Goal: Ask a question: Seek information or help from site administrators or community

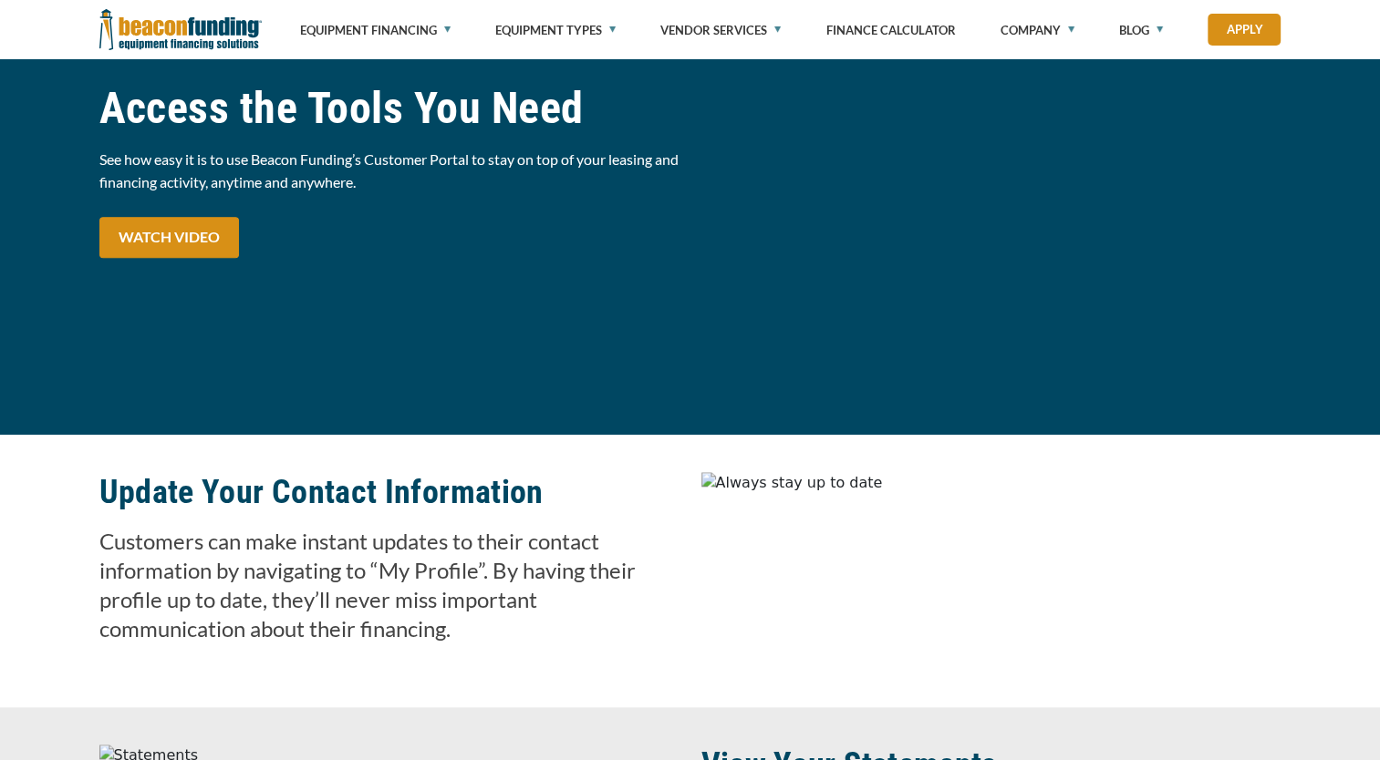
scroll to position [1603, 0]
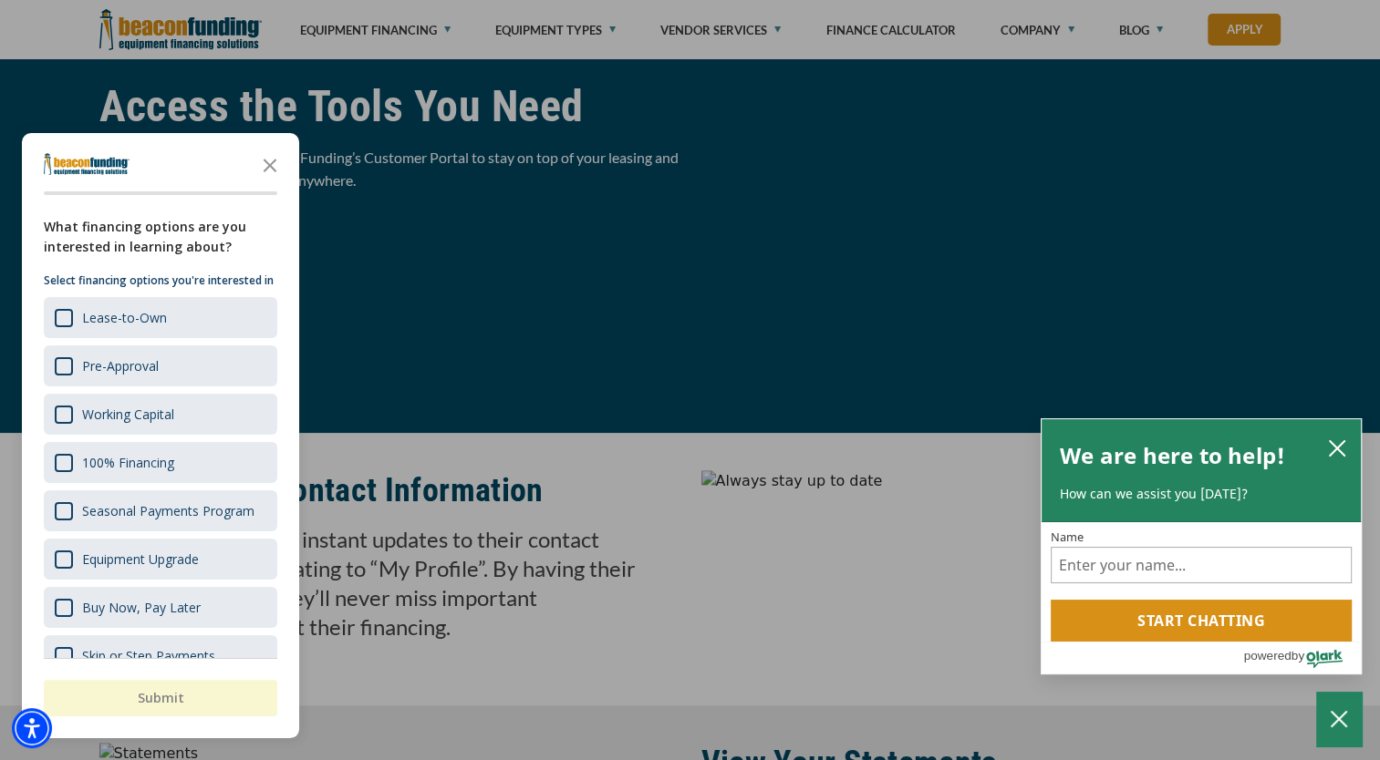
click at [587, 255] on div "button" at bounding box center [690, 380] width 1380 height 760
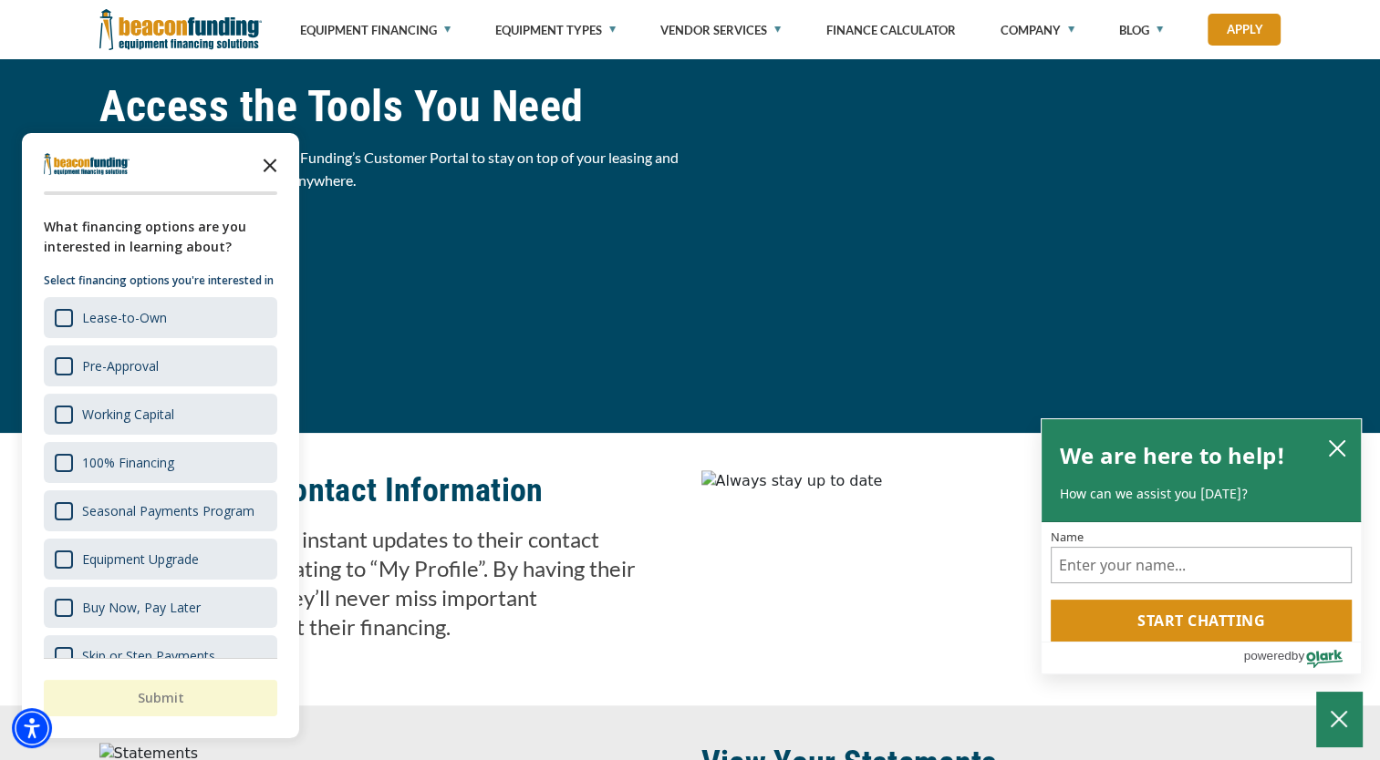
click at [274, 166] on icon "Close the survey" at bounding box center [270, 164] width 36 height 36
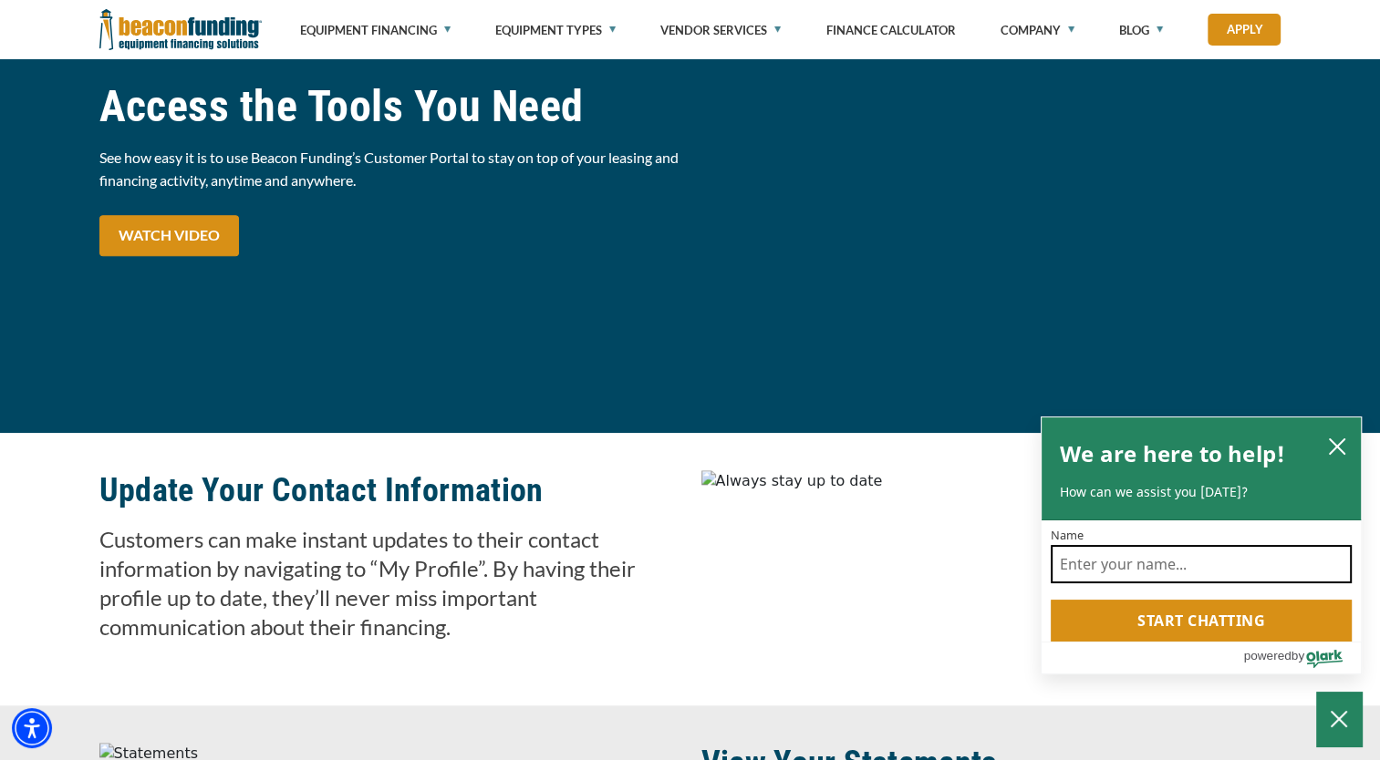
click at [1165, 560] on input "Name" at bounding box center [1200, 564] width 301 height 38
type input "login"
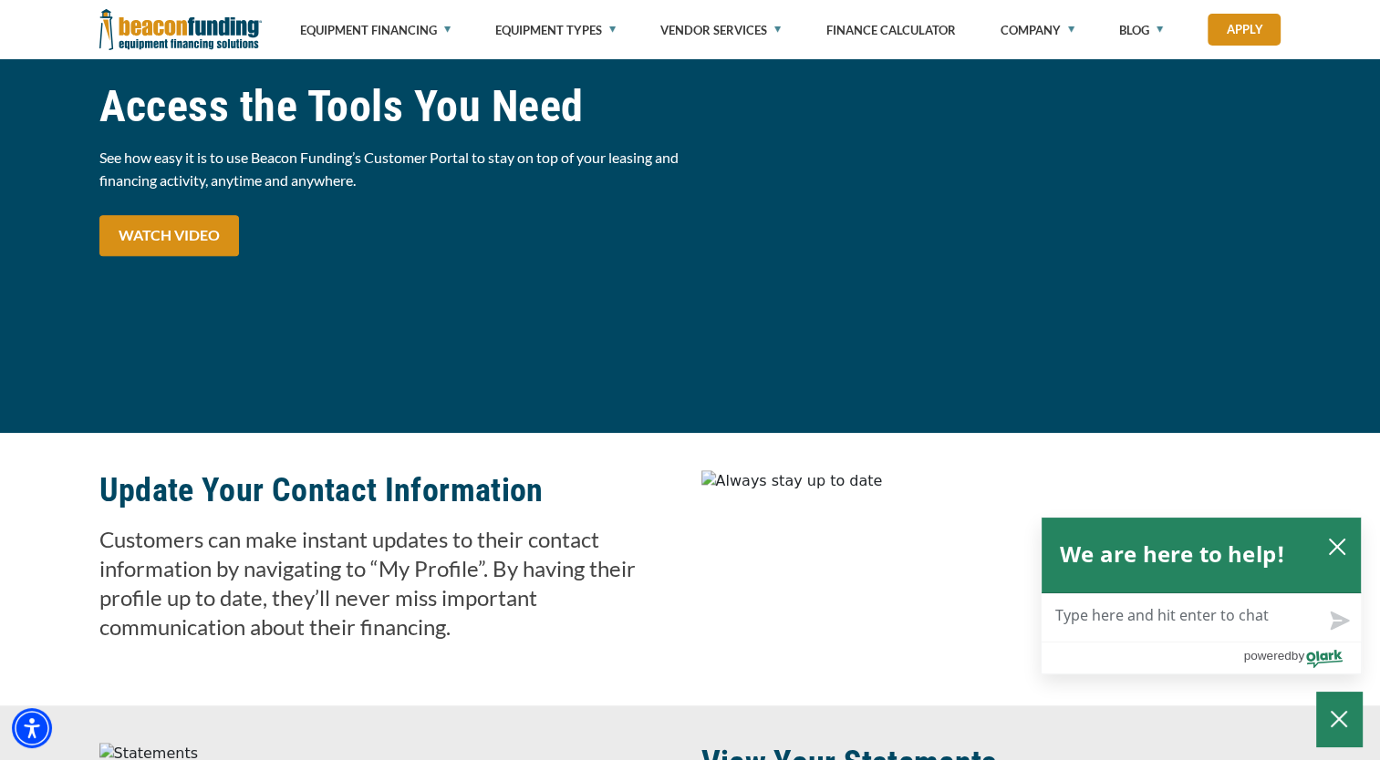
click at [1204, 629] on textarea "Live Chat Now" at bounding box center [1200, 618] width 319 height 47
type textarea "l"
type textarea "lo"
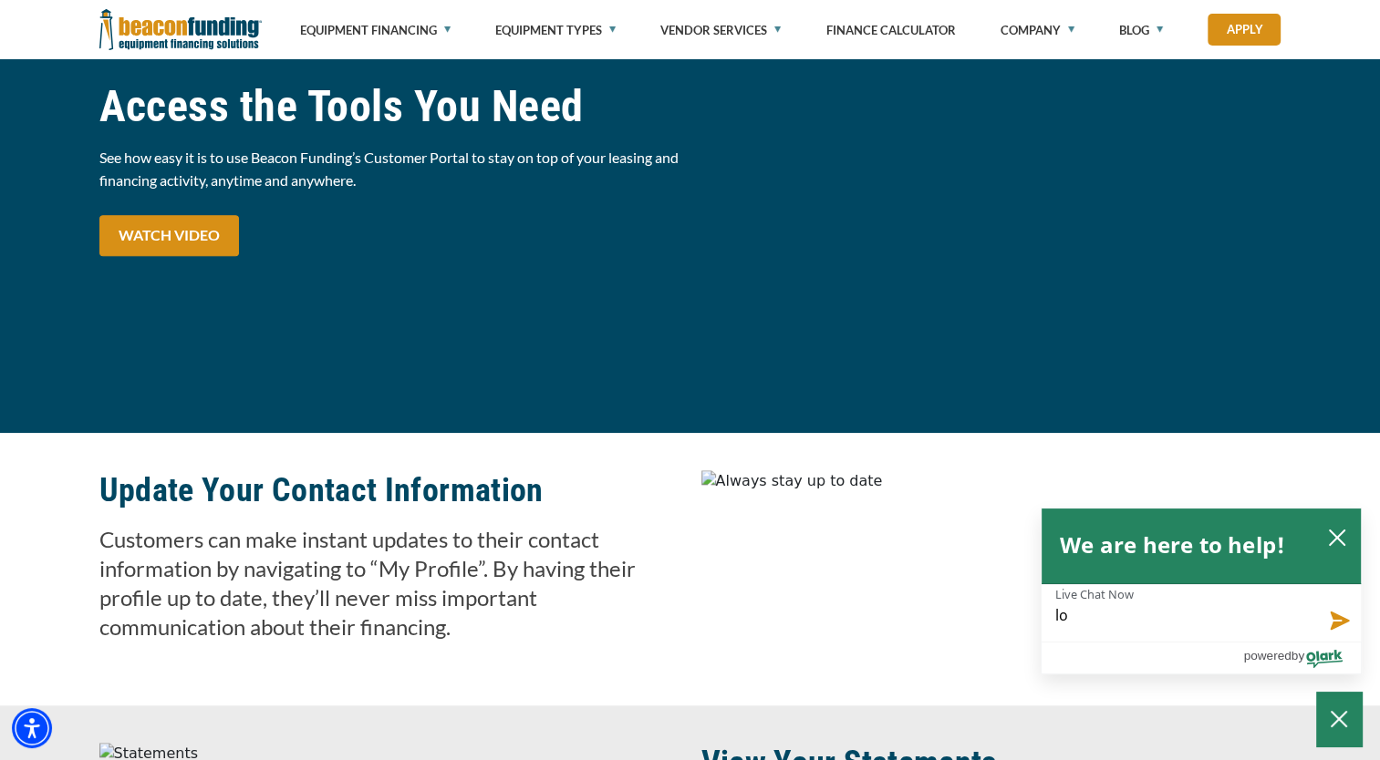
type textarea "log"
type textarea "logi"
type textarea "login"
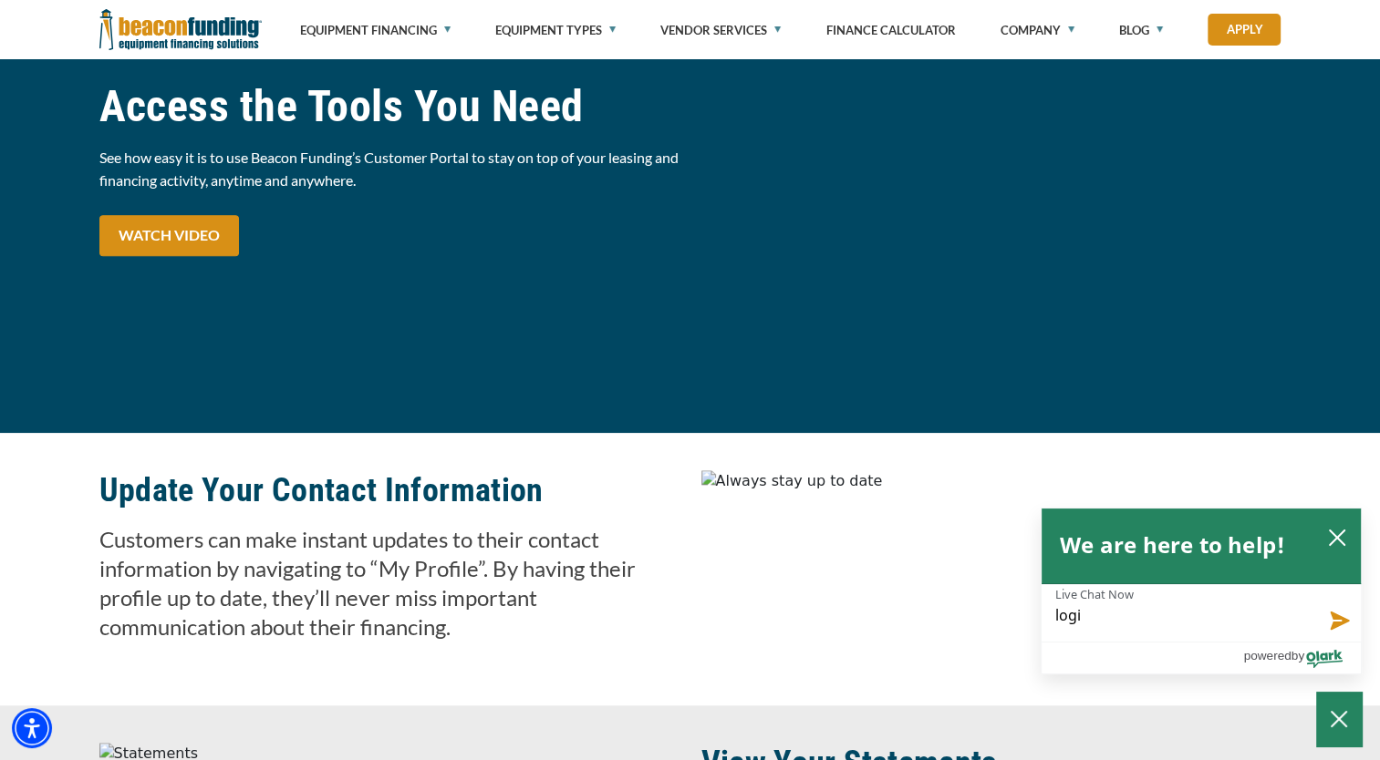
type textarea "login"
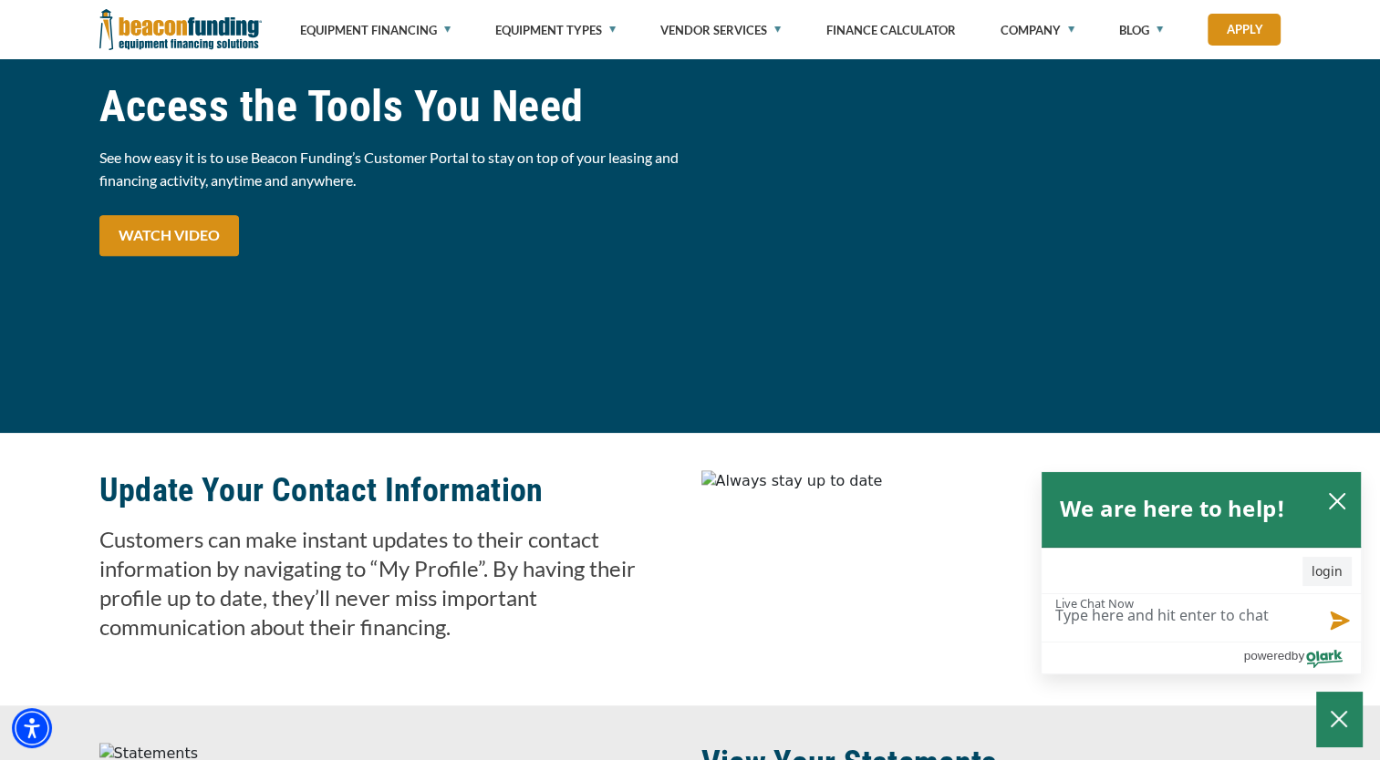
click at [1200, 626] on textarea "Live Chat Now" at bounding box center [1200, 618] width 319 height 47
type textarea "c"
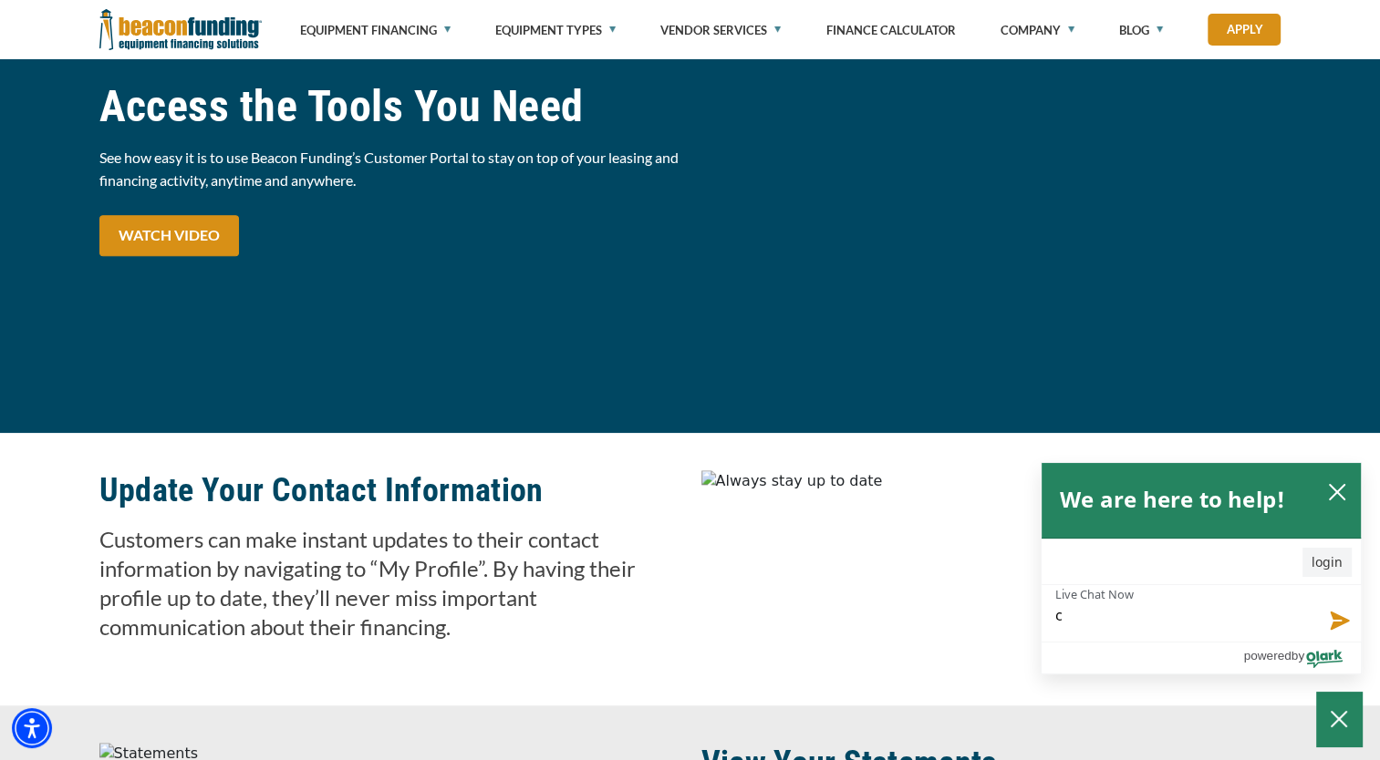
type textarea "cr"
type textarea "cre"
type textarea "crea"
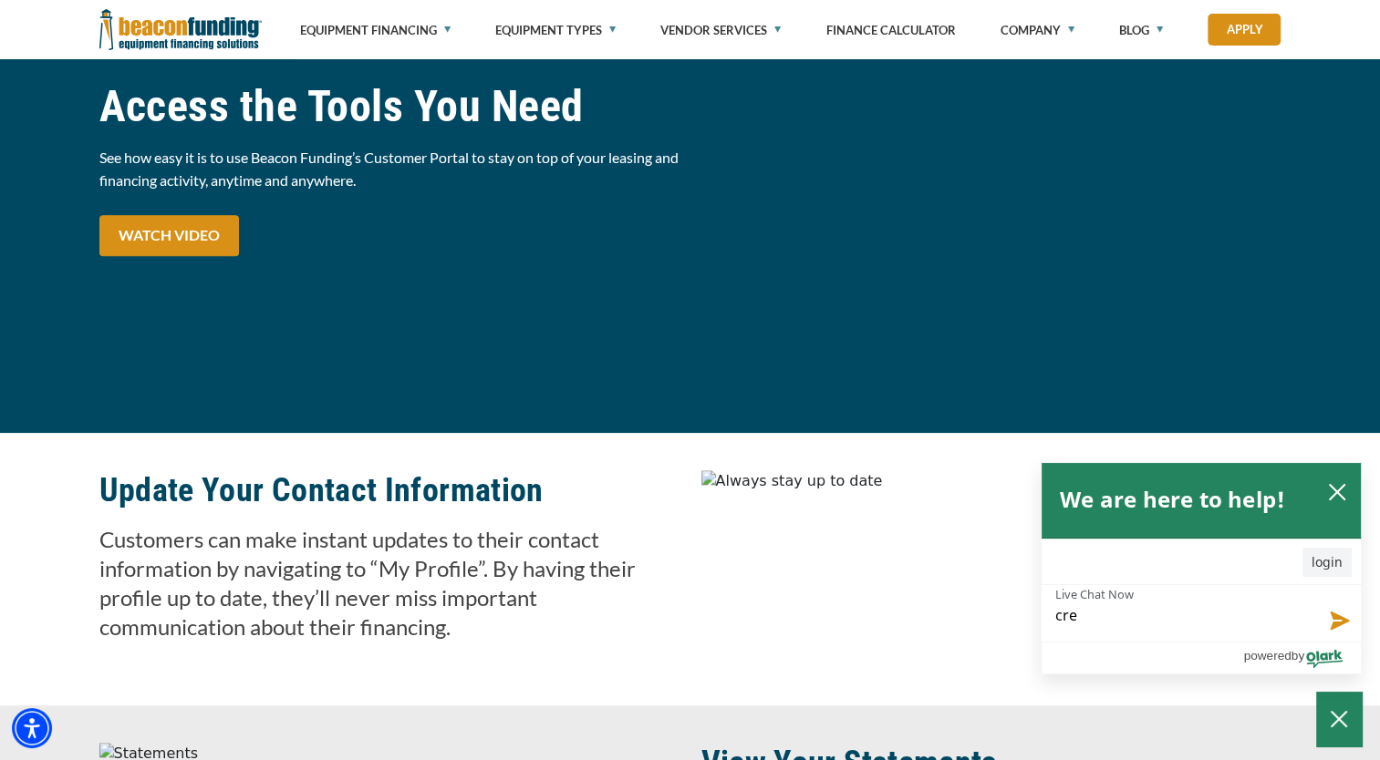
type textarea "crea"
type textarea "creat"
type textarea "create"
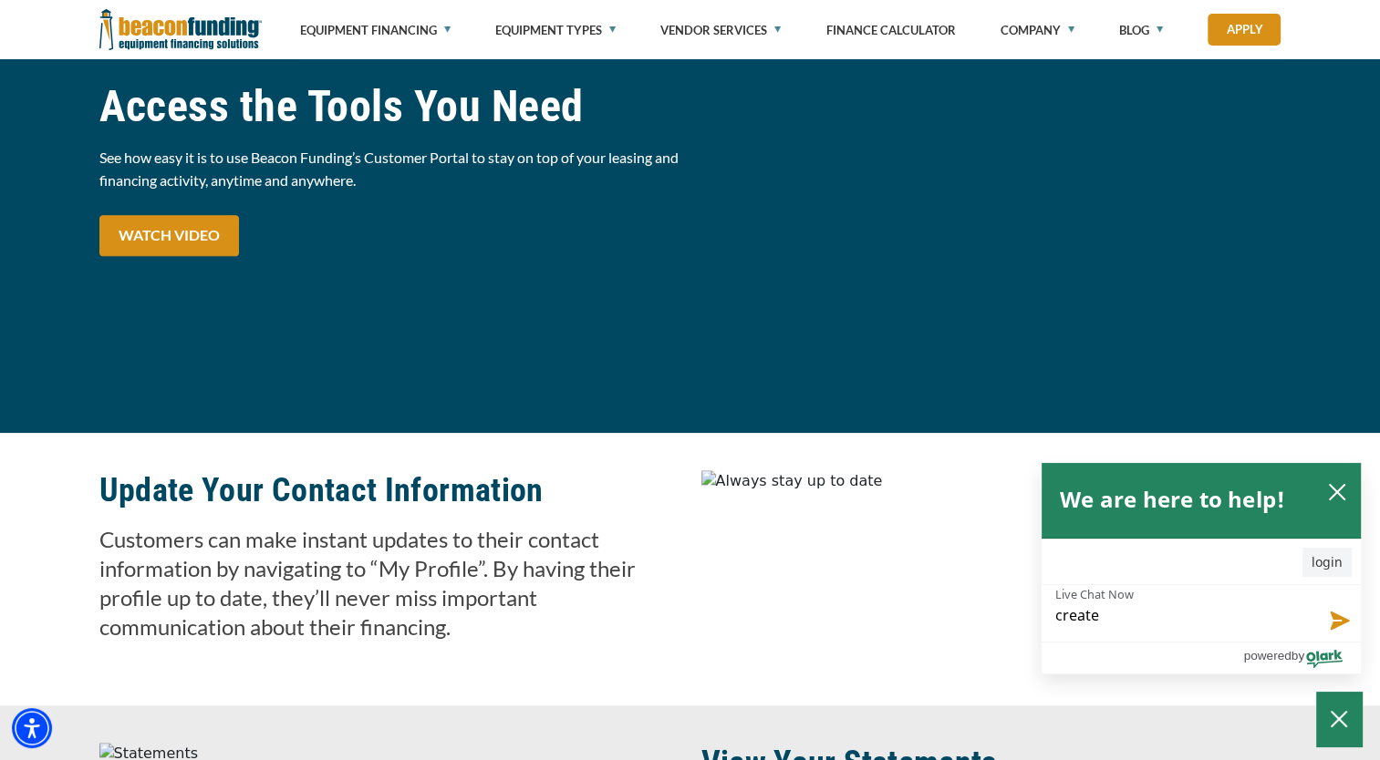
type textarea "create"
type textarea "create a"
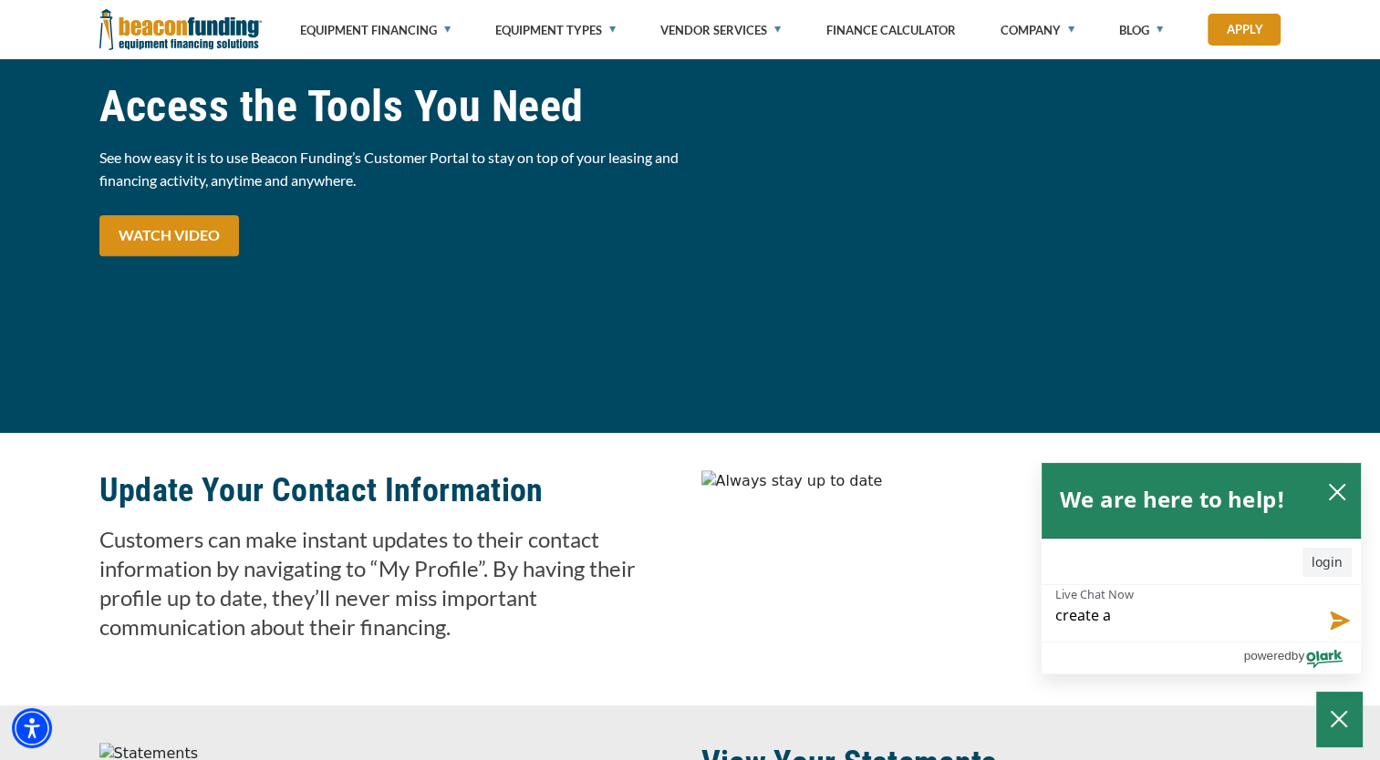
type textarea "create a"
type textarea "create a n"
type textarea "create a ne"
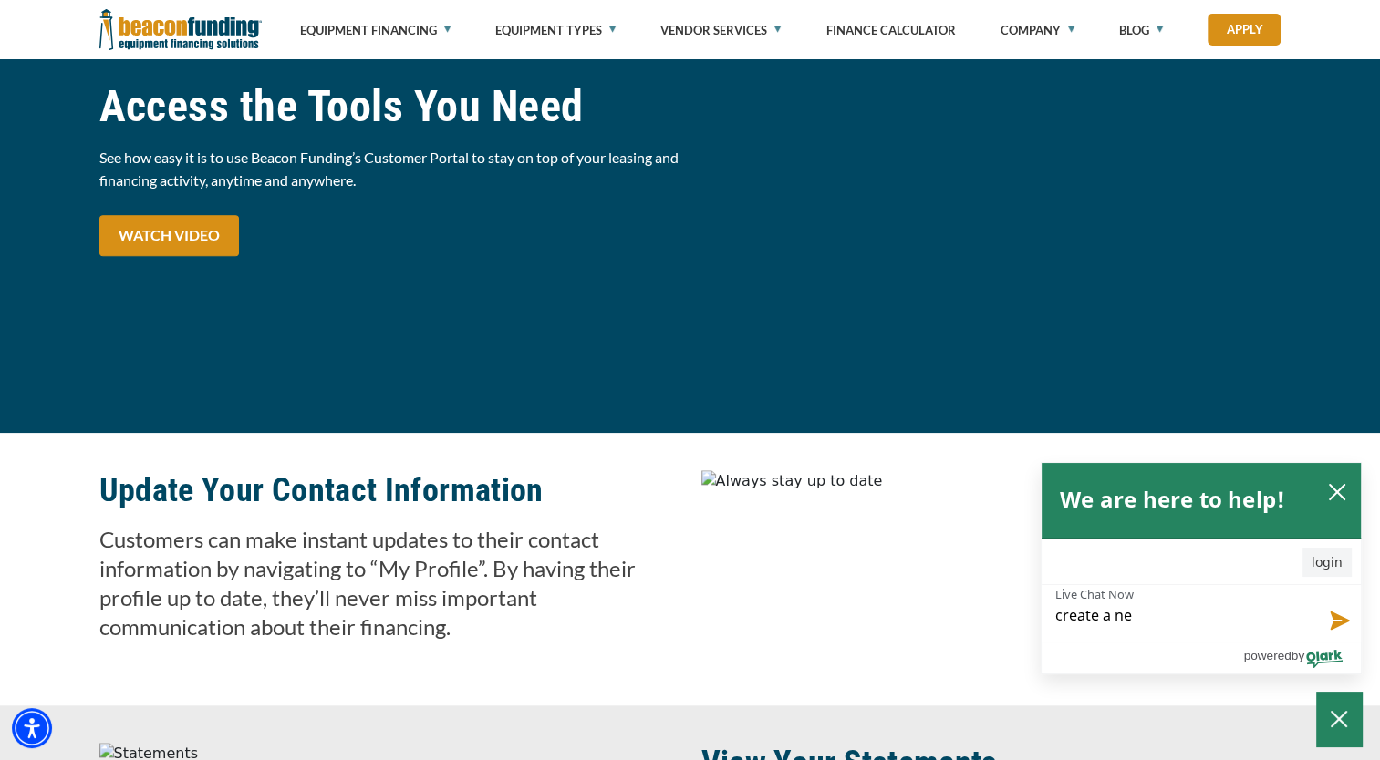
type textarea "create a new"
type textarea "create a new a"
type textarea "create a new ac"
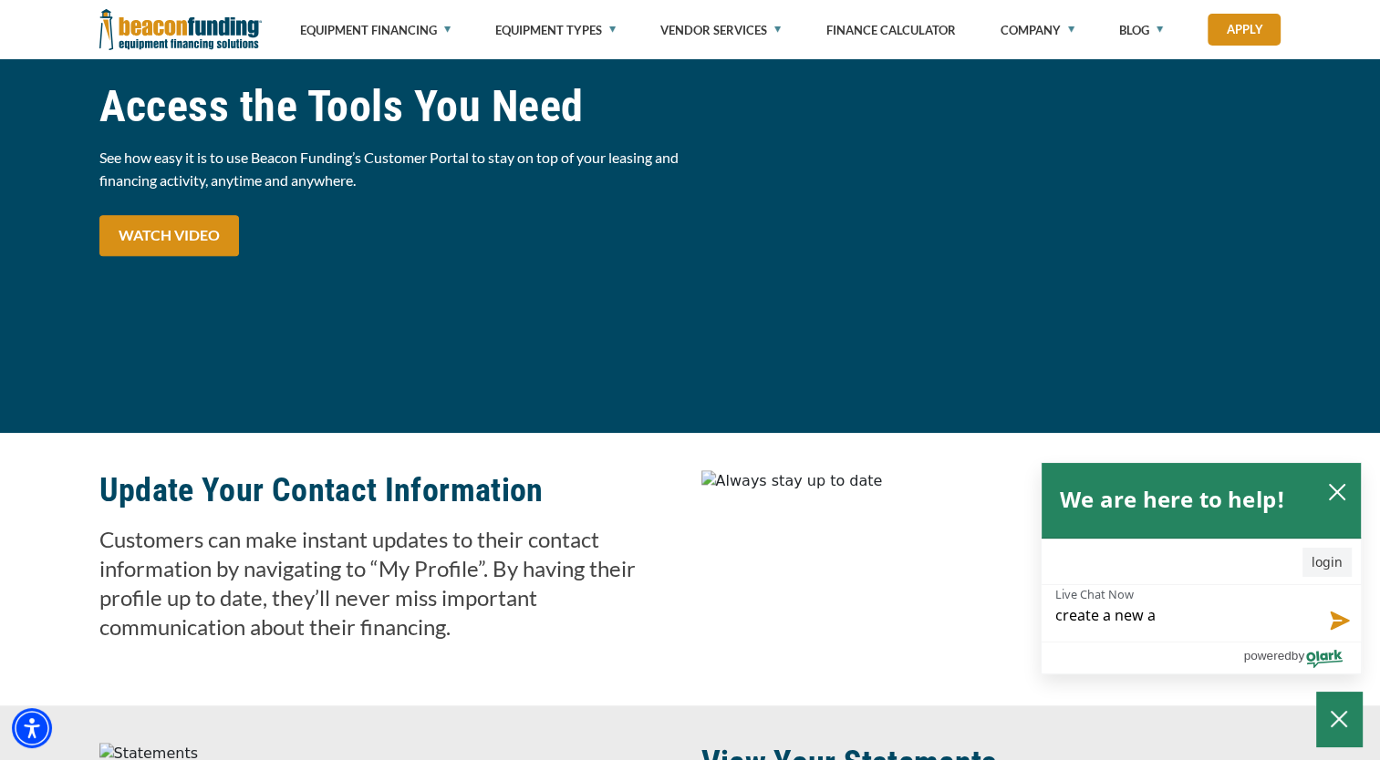
type textarea "create a new ac"
type textarea "create a new acc"
type textarea "create a new acco"
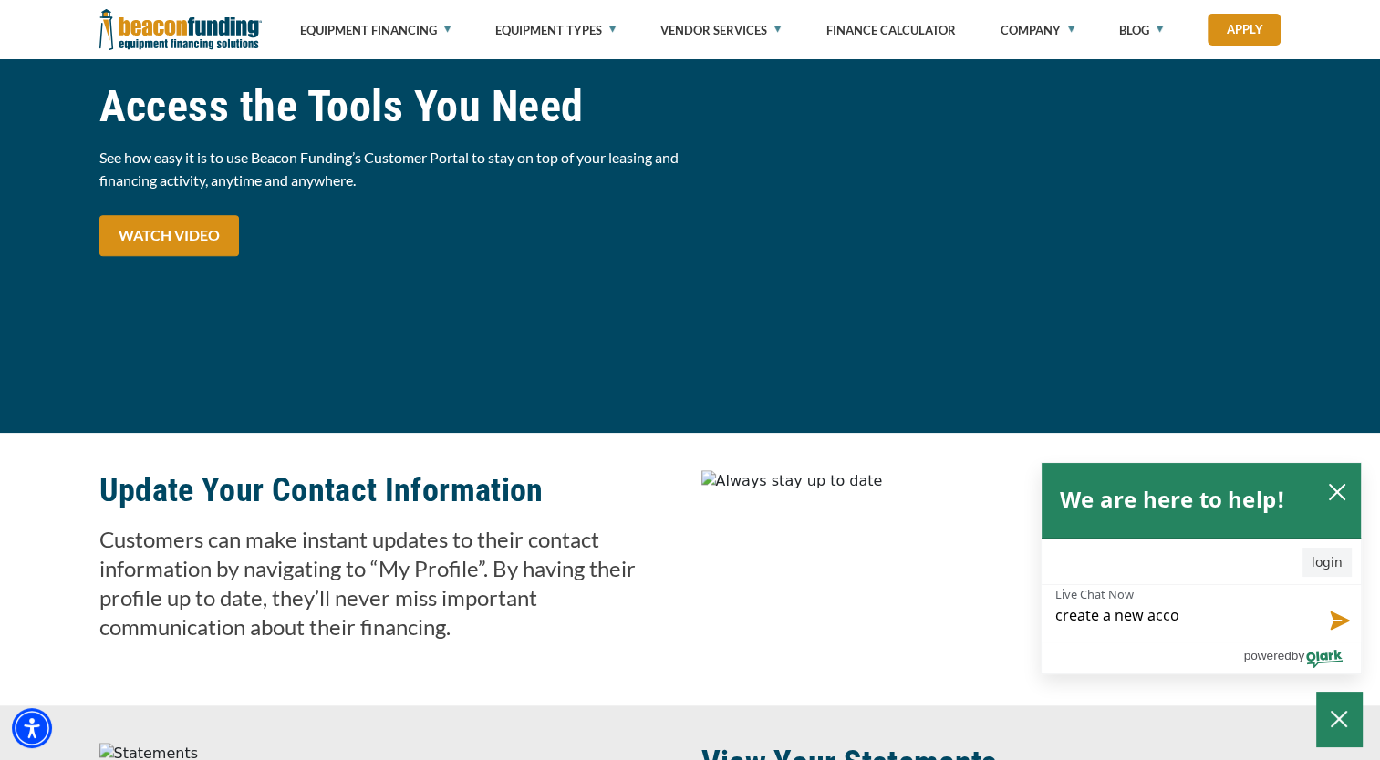
type textarea "create a new accou"
type textarea "create a new accoun"
type textarea "create a new account"
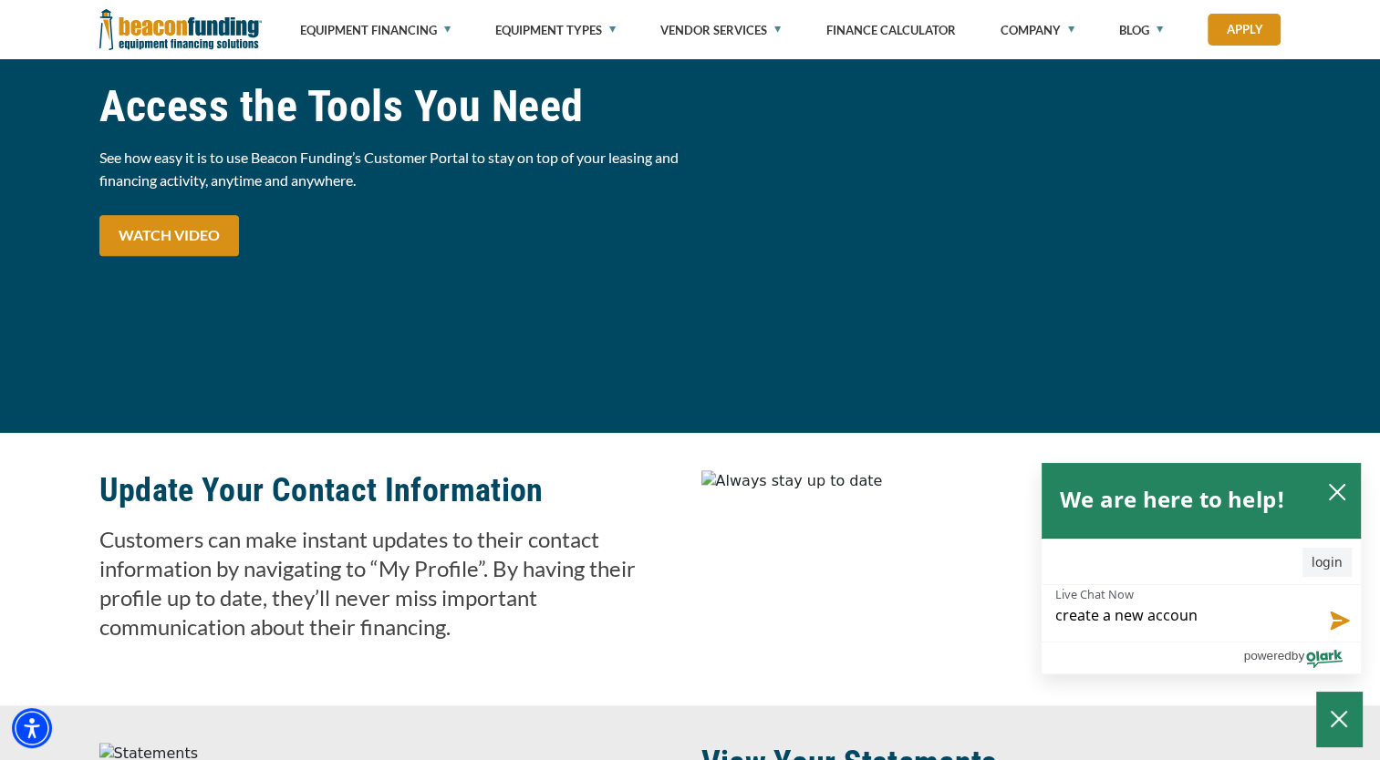
type textarea "create a new account"
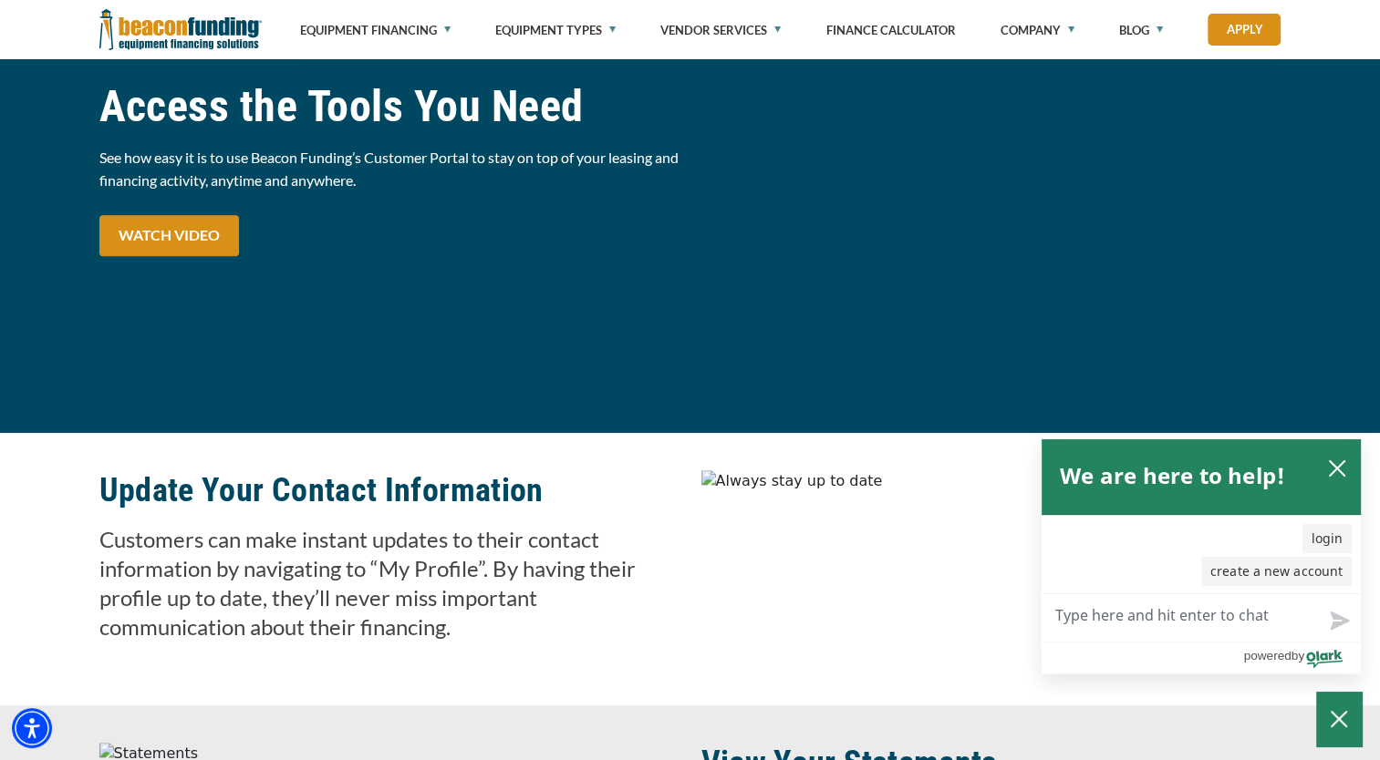
click at [208, 37] on img at bounding box center [180, 29] width 162 height 59
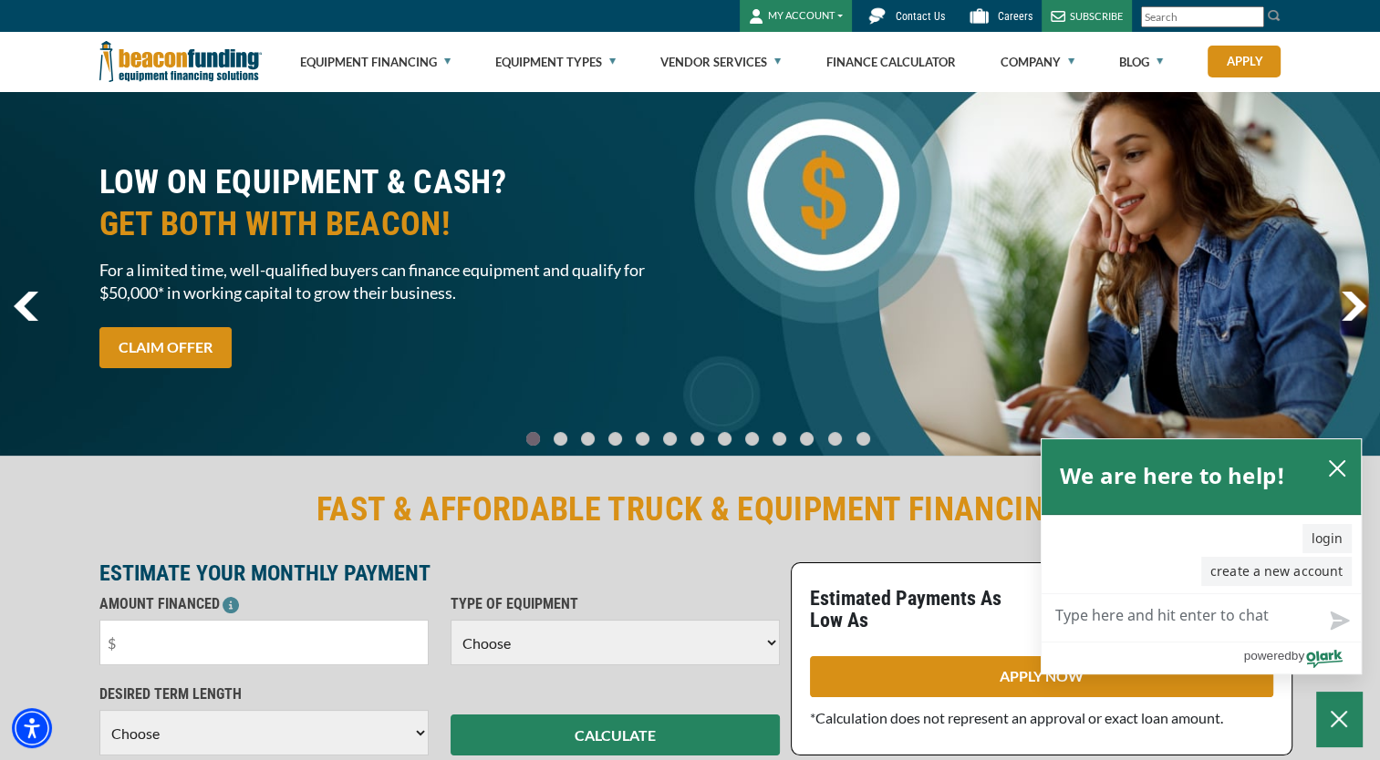
click at [837, 19] on button "MY ACCOUNT" at bounding box center [796, 16] width 112 height 32
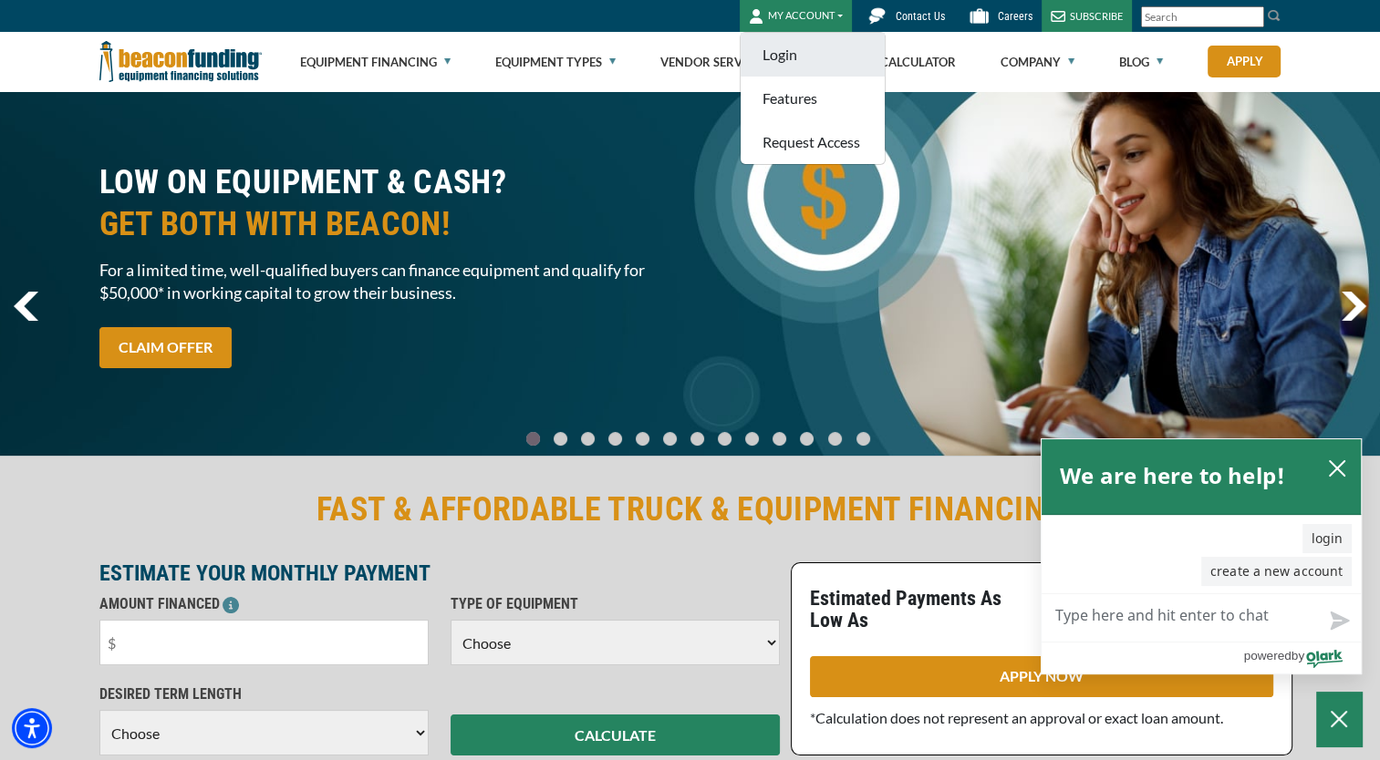
click at [810, 57] on link "Login" at bounding box center [812, 55] width 144 height 44
